Goal: Task Accomplishment & Management: Manage account settings

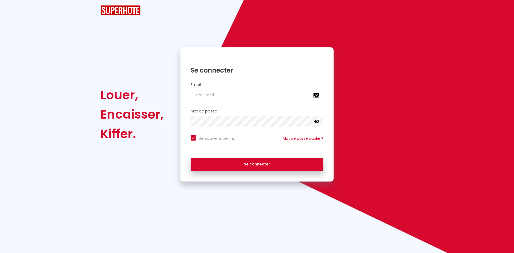
checkbox input "true"
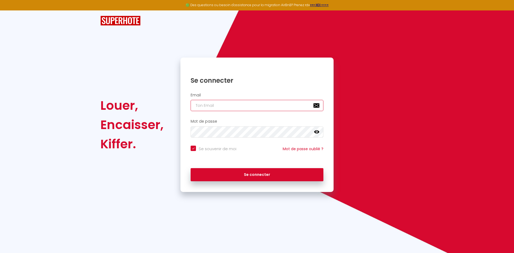
click at [209, 107] on input "email" at bounding box center [257, 105] width 133 height 11
type input "s"
checkbox input "true"
type input "sy"
checkbox input "true"
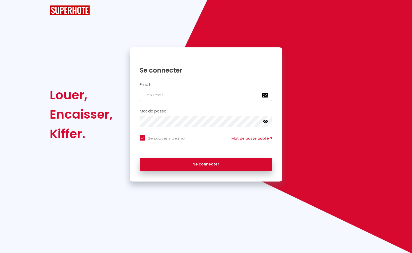
checkbox input "true"
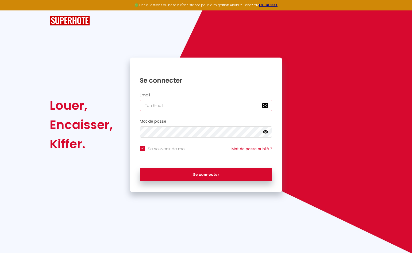
click at [170, 108] on input "email" at bounding box center [206, 105] width 133 height 11
click at [169, 105] on input "email" at bounding box center [206, 105] width 133 height 11
type input "s"
checkbox input "true"
type input "sy"
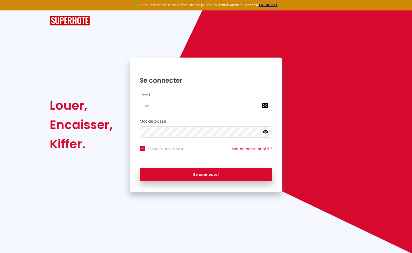
checkbox input "true"
type input "syl"
checkbox input "true"
type input "sylv"
checkbox input "true"
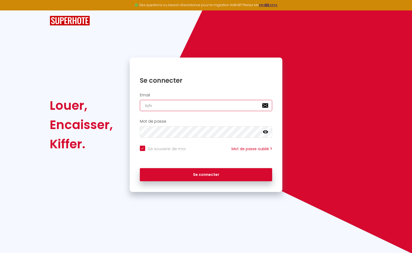
type input "sylva"
checkbox input "true"
type input "sylvai"
checkbox input "true"
type input "[PERSON_NAME]"
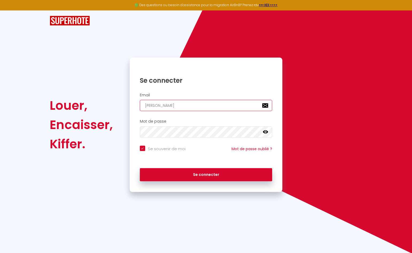
checkbox input "true"
type input "[PERSON_NAME]"
checkbox input "true"
type input "sylvain_g"
checkbox input "true"
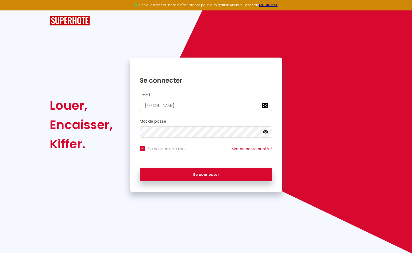
type input "sylvain_gi"
checkbox input "true"
type input "sylvain_gil"
checkbox input "true"
type input "sylvain_gill"
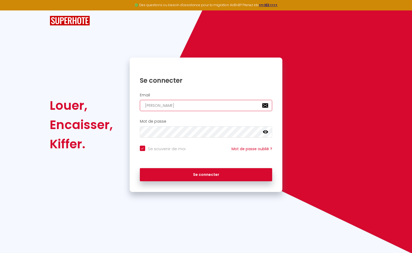
checkbox input "true"
type input "sylvain_gille"
checkbox input "true"
type input "sylvain_gillet"
checkbox input "true"
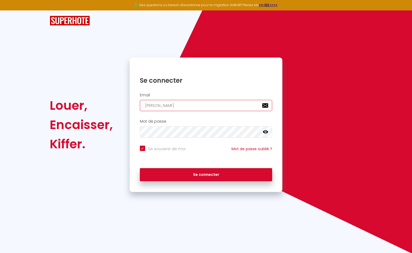
type input "sylvain_gillet@"
checkbox input "true"
type input "sylvain_gillet@f"
checkbox input "true"
type input "sylvain_gillet@fr"
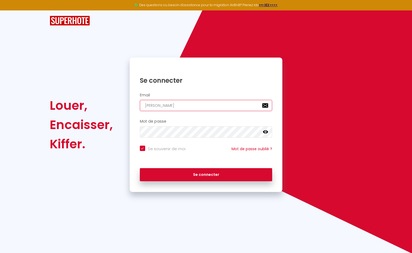
checkbox input "true"
type input "sylvain_gillet@fra"
checkbox input "true"
type input "sylvain_gillet@fran"
checkbox input "true"
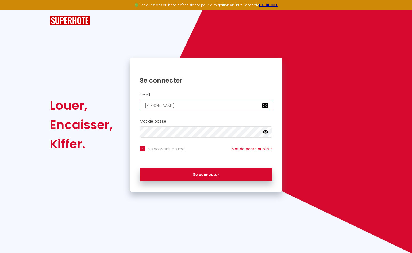
type input "sylvain_gillet@franc"
checkbox input "true"
type input "sylvain_gillet@franch"
checkbox input "true"
type input "sylvain_gillet@franchi"
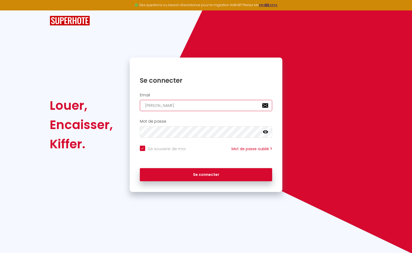
checkbox input "true"
type input "sylvain_gillet@franchis"
checkbox input "true"
type input "sylvain_gillet@franchise"
checkbox input "true"
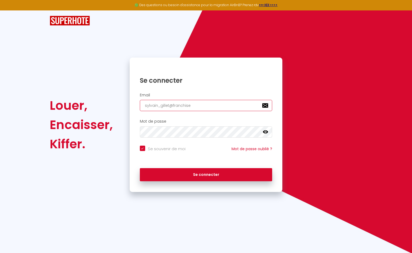
type input "sylvain_gillet@franchise."
checkbox input "true"
type input "sylvain_gillet@franchise.c"
checkbox input "true"
type input "sylvain_gillet@franchise.cr"
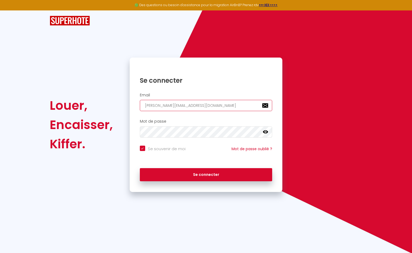
checkbox input "true"
type input "sylvain_gillet@franchise.crr"
checkbox input "true"
type input "sylvain_gillet@franchise.cr"
checkbox input "true"
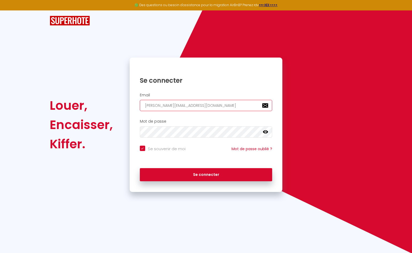
type input "sylvain_gillet@franchise.c"
checkbox input "true"
type input "sylvain_gillet@franchise.ca"
checkbox input "true"
type input "sylvain_gillet@franchise.car"
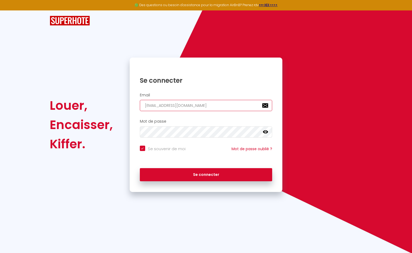
checkbox input "true"
type input "sylvain_gillet@franchise.carr"
checkbox input "true"
type input "sylvain_gillet@franchise.carre"
checkbox input "true"
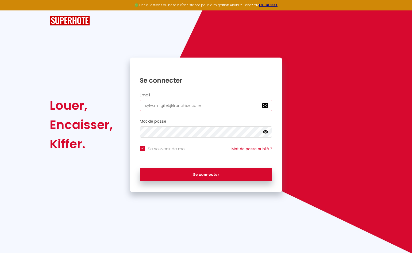
type input "sylvain_gillet@franchise.carref"
checkbox input "true"
type input "sylvain_gillet@franchise.carrefo"
checkbox input "true"
type input "sylvain_gillet@franchise.carrefou"
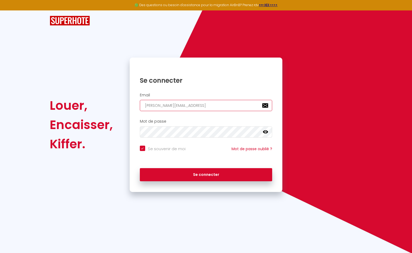
checkbox input "true"
type input "sylvain_gillet@franchise.carrefour"
checkbox input "true"
type input "sylvain_gillet@franchise.carrefour."
checkbox input "true"
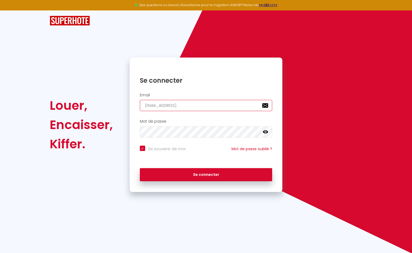
type input "sylvain_gillet@franchise.carrefour.c"
checkbox input "true"
type input "sylvain_gillet@franchise.carrefour.co"
checkbox input "true"
type input "sylvain_gillet@franchise.carrefour.com"
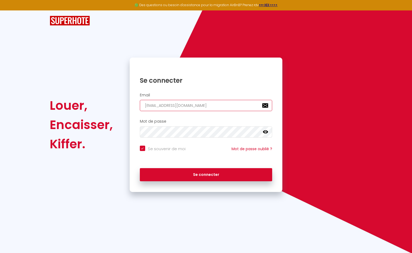
checkbox input "true"
type input "sylvain_gillet@franchise.carrefour.com"
click at [267, 131] on icon at bounding box center [265, 131] width 5 height 5
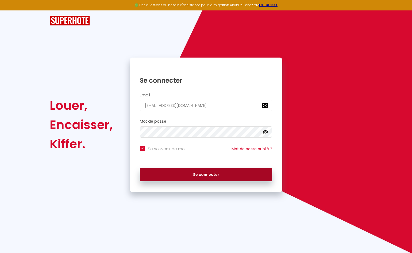
click at [198, 175] on button "Se connecter" at bounding box center [206, 174] width 133 height 13
checkbox input "true"
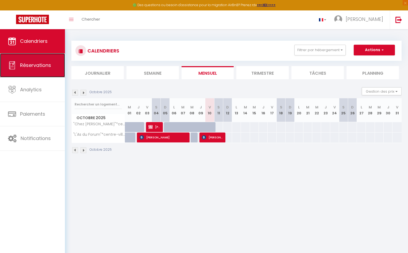
click at [34, 66] on span "Réservations" at bounding box center [35, 65] width 31 height 7
select select "not_cancelled"
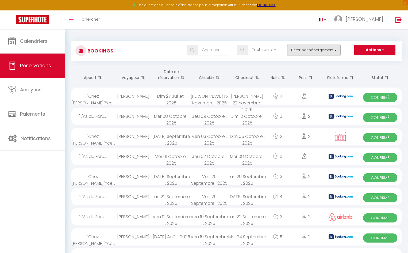
click at [314, 51] on button "Filtrer par hébergement" at bounding box center [314, 50] width 54 height 11
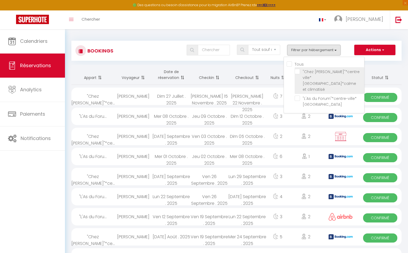
click at [299, 71] on input ""Chez Sam"*centre ville*Arles*calme et climatisé" at bounding box center [330, 71] width 70 height 5
checkbox input "true"
checkbox input "false"
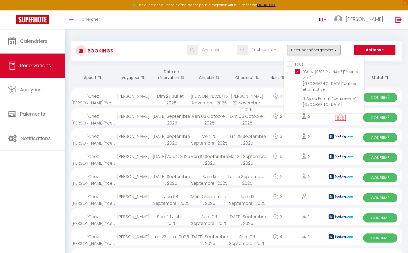
click at [375, 59] on div "Bookings Tous les statuts Annulé Confirmé Non Confirmé Tout sauf annulé No Show…" at bounding box center [236, 51] width 331 height 20
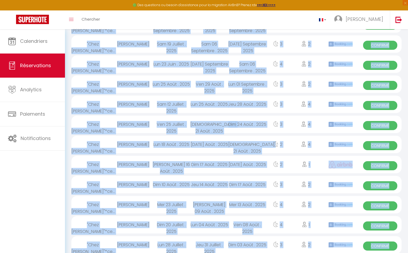
scroll to position [193, 0]
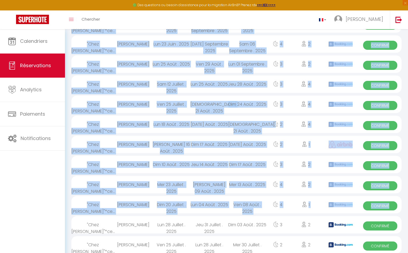
drag, startPoint x: 75, startPoint y: 43, endPoint x: 397, endPoint y: 204, distance: 359.4
copy div "Bookings Tous les statuts Annulé Confirmé Non Confirmé Tout sauf annulé No Show…"
click at [313, 111] on div "4" at bounding box center [306, 104] width 33 height 17
select select "OK"
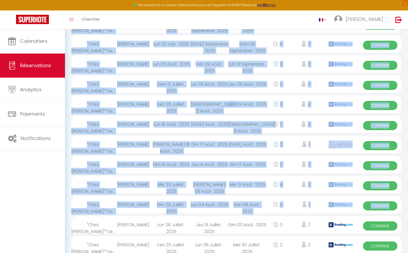
select select "KO"
select select "0"
select select "1"
select select
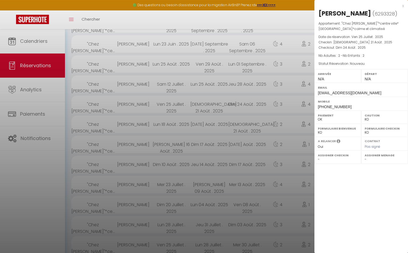
select select "25260"
click at [388, 58] on p "Nb Adultes : 2 - Nb Enfants : 2" at bounding box center [362, 55] width 86 height 5
click at [97, 43] on div at bounding box center [204, 126] width 408 height 253
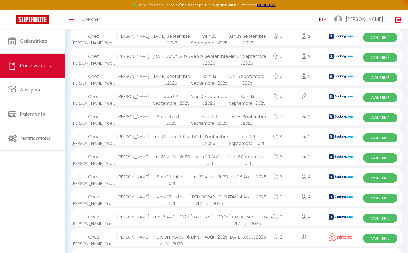
scroll to position [0, 0]
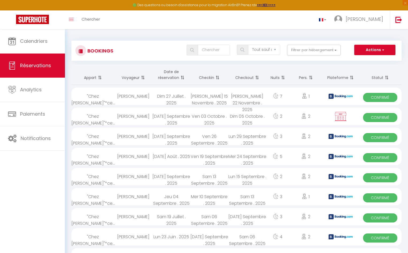
click at [375, 177] on span "Confirmé" at bounding box center [380, 177] width 34 height 9
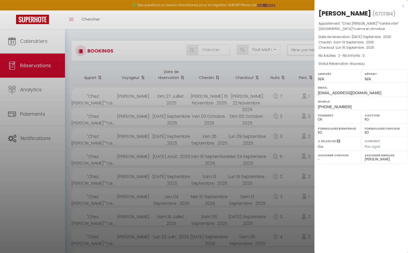
click at [235, 172] on div at bounding box center [204, 126] width 408 height 253
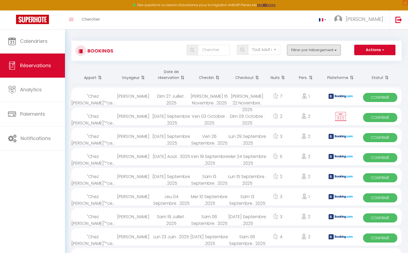
click at [311, 51] on button "Filtrer par hébergement" at bounding box center [314, 50] width 54 height 11
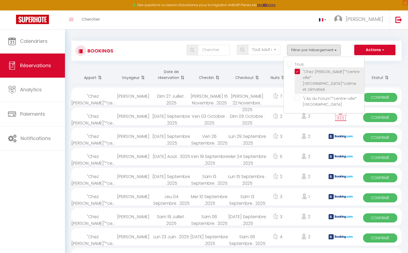
click at [297, 71] on input ""Chez Sam"*centre ville*Arles*calme et climatisé" at bounding box center [330, 71] width 70 height 5
checkbox input "false"
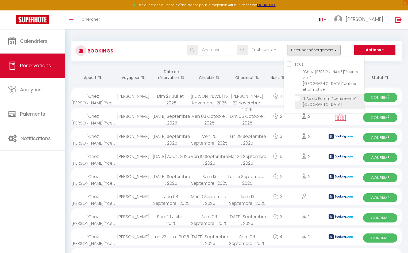
click at [299, 96] on input ""L'As du Forum"*centre-ville*Arles" at bounding box center [330, 98] width 70 height 5
checkbox input "true"
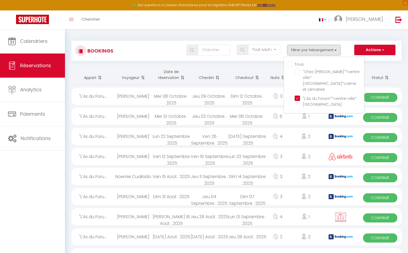
click at [377, 68] on th "Statut" at bounding box center [380, 75] width 43 height 20
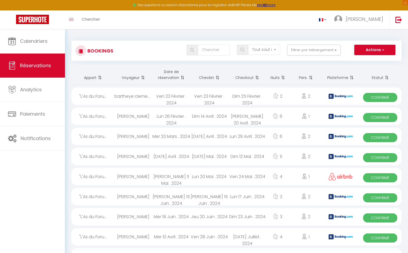
click at [305, 68] on th "Pers." at bounding box center [306, 75] width 33 height 20
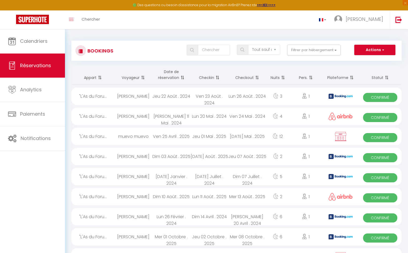
click at [183, 96] on div "Jeu 22 Août . 2024" at bounding box center [172, 96] width 38 height 17
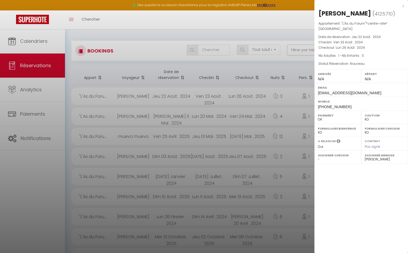
click at [183, 96] on div at bounding box center [204, 126] width 408 height 253
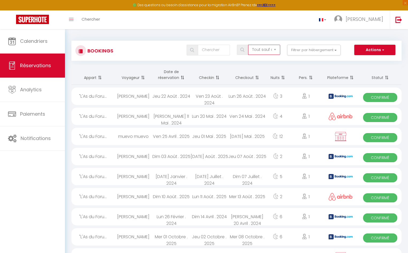
click at [274, 49] on select "Tous les statuts Annulé Confirmé Non Confirmé Tout sauf annulé No Show Request" at bounding box center [264, 50] width 32 height 10
click at [249, 45] on select "Tous les statuts Annulé Confirmé Non Confirmé Tout sauf annulé No Show Request" at bounding box center [264, 50] width 32 height 10
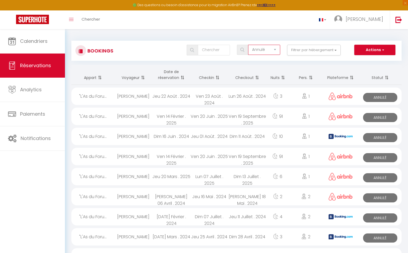
click at [276, 48] on select "Tous les statuts Annulé Confirmé Non Confirmé Tout sauf annulé No Show Request" at bounding box center [264, 50] width 32 height 10
select select "confirmed"
click at [249, 45] on select "Tous les statuts Annulé Confirmé Non Confirmé Tout sauf annulé No Show Request" at bounding box center [264, 50] width 32 height 10
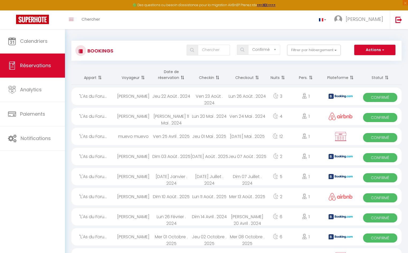
click at [210, 77] on th "Checkin" at bounding box center [210, 75] width 38 height 20
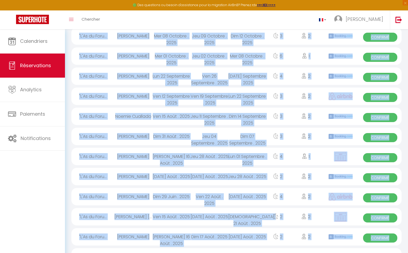
scroll to position [116, 0]
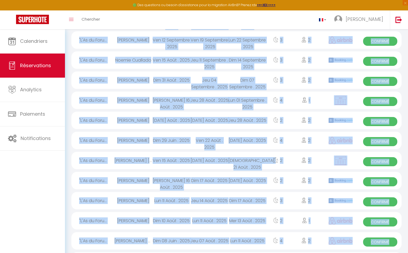
drag, startPoint x: 75, startPoint y: 44, endPoint x: 361, endPoint y: 234, distance: 343.1
copy div "Bookings Tous les statuts Annulé Confirmé Non Confirmé Tout sauf annulé No Show…"
click at [223, 108] on div "Jeu 28 Août . 2025" at bounding box center [210, 100] width 38 height 17
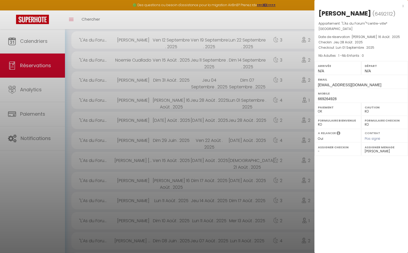
click at [237, 81] on div at bounding box center [204, 126] width 408 height 253
